Goal: Information Seeking & Learning: Learn about a topic

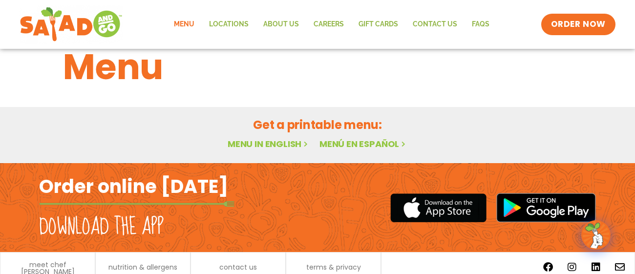
scroll to position [37, 0]
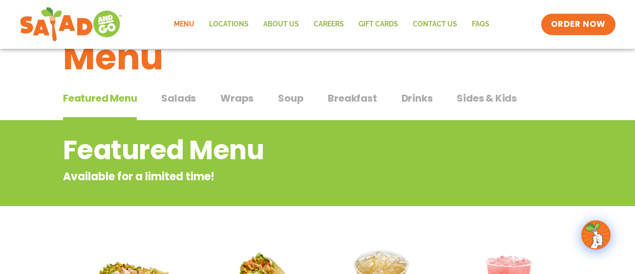
click at [179, 98] on span "Salads" at bounding box center [178, 98] width 35 height 15
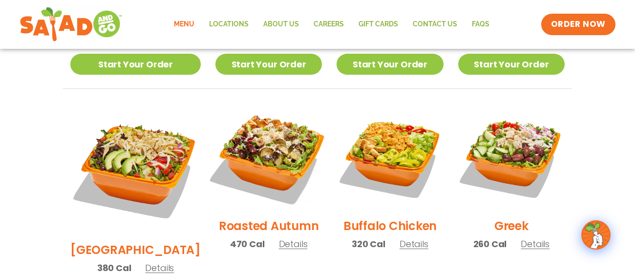
scroll to position [471, 0]
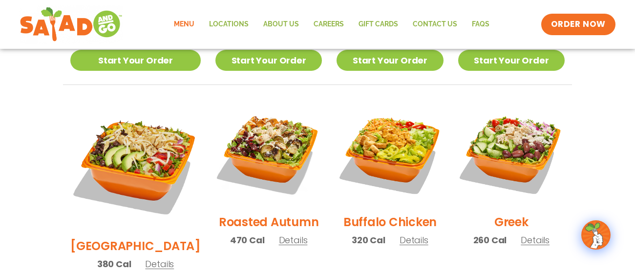
click at [116, 237] on h2 "[GEOGRAPHIC_DATA]" at bounding box center [135, 245] width 130 height 17
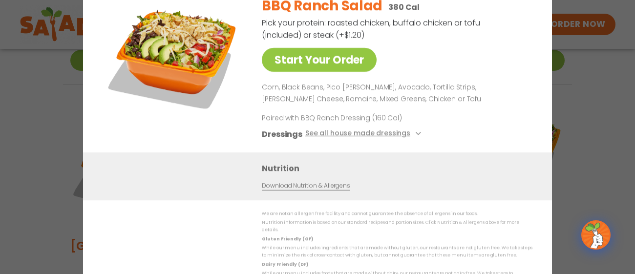
drag, startPoint x: 43, startPoint y: 131, endPoint x: 48, endPoint y: 123, distance: 9.4
click at [44, 130] on div "Start Your Order BBQ Ranch Salad 380 Cal Pick your protein: roasted chicken, bu…" at bounding box center [317, 137] width 635 height 274
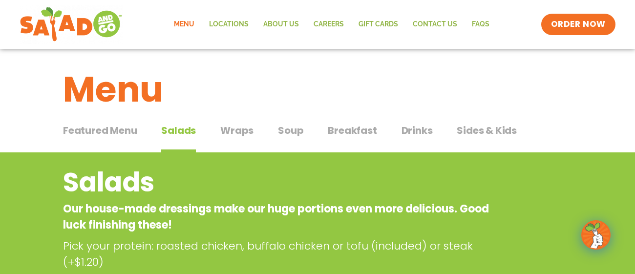
scroll to position [4, 0]
click at [293, 131] on span "Soup" at bounding box center [290, 131] width 25 height 15
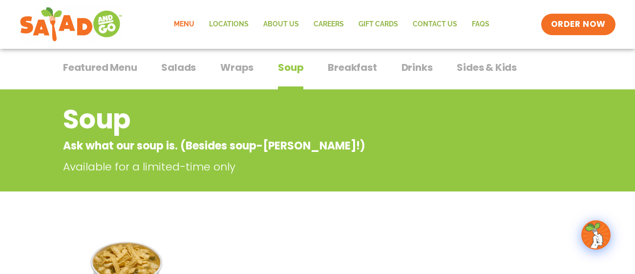
scroll to position [67, 0]
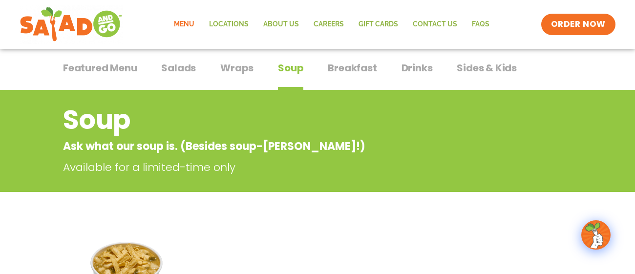
click at [419, 67] on span "Drinks" at bounding box center [416, 68] width 31 height 15
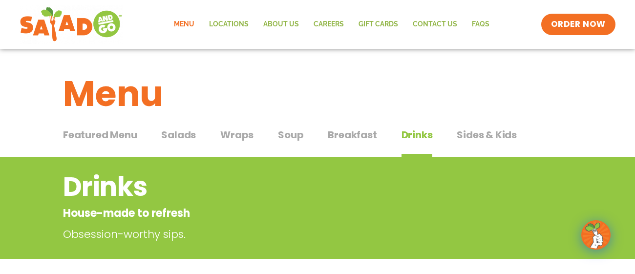
click at [471, 135] on span "Sides & Kids" at bounding box center [487, 134] width 60 height 15
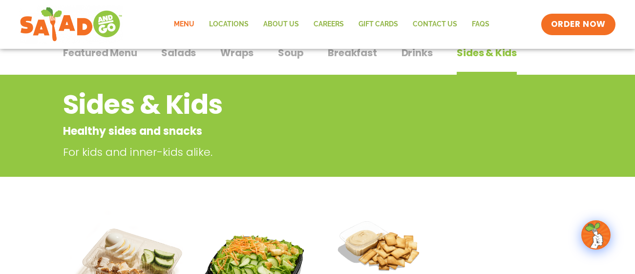
scroll to position [61, 0]
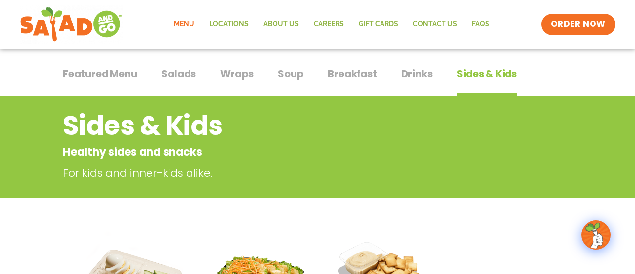
click at [232, 74] on span "Wraps" at bounding box center [236, 73] width 33 height 15
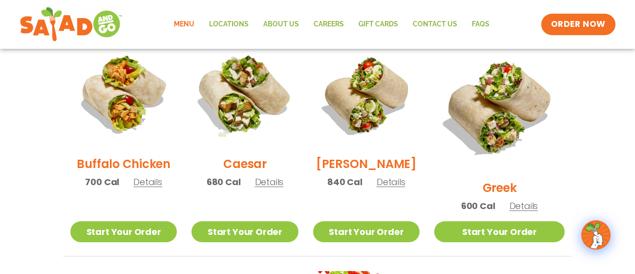
scroll to position [523, 0]
